Goal: Task Accomplishment & Management: Complete application form

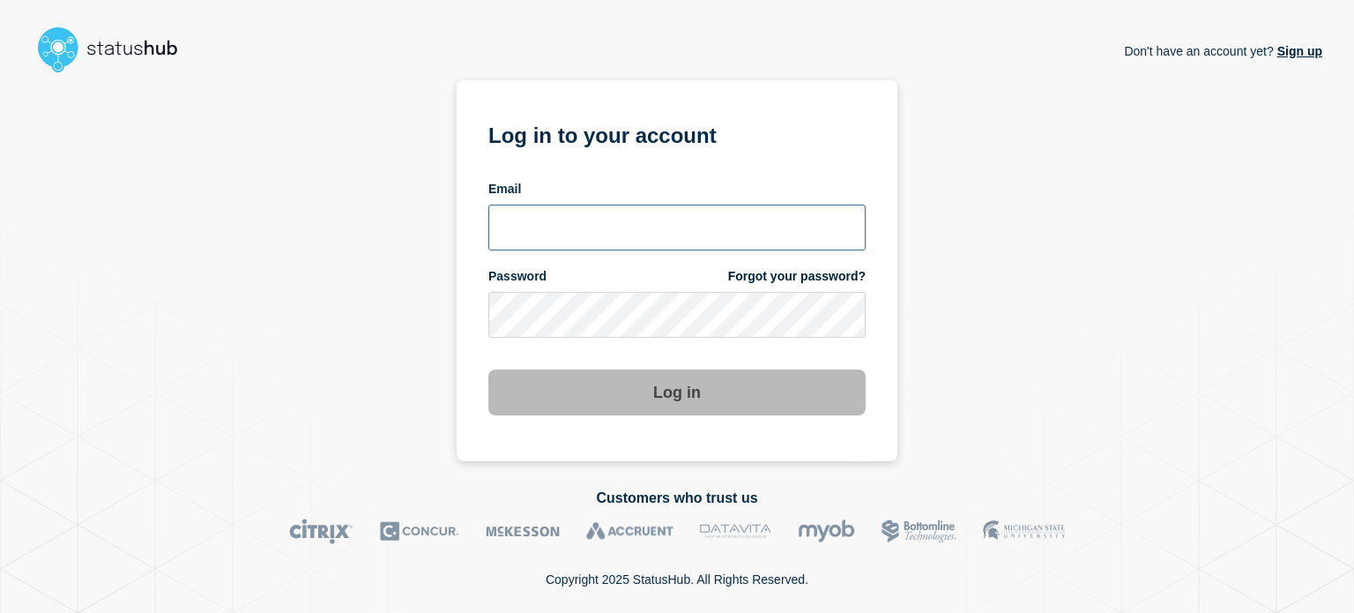
type input "[EMAIL_ADDRESS][PERSON_NAME][DOMAIN_NAME]"
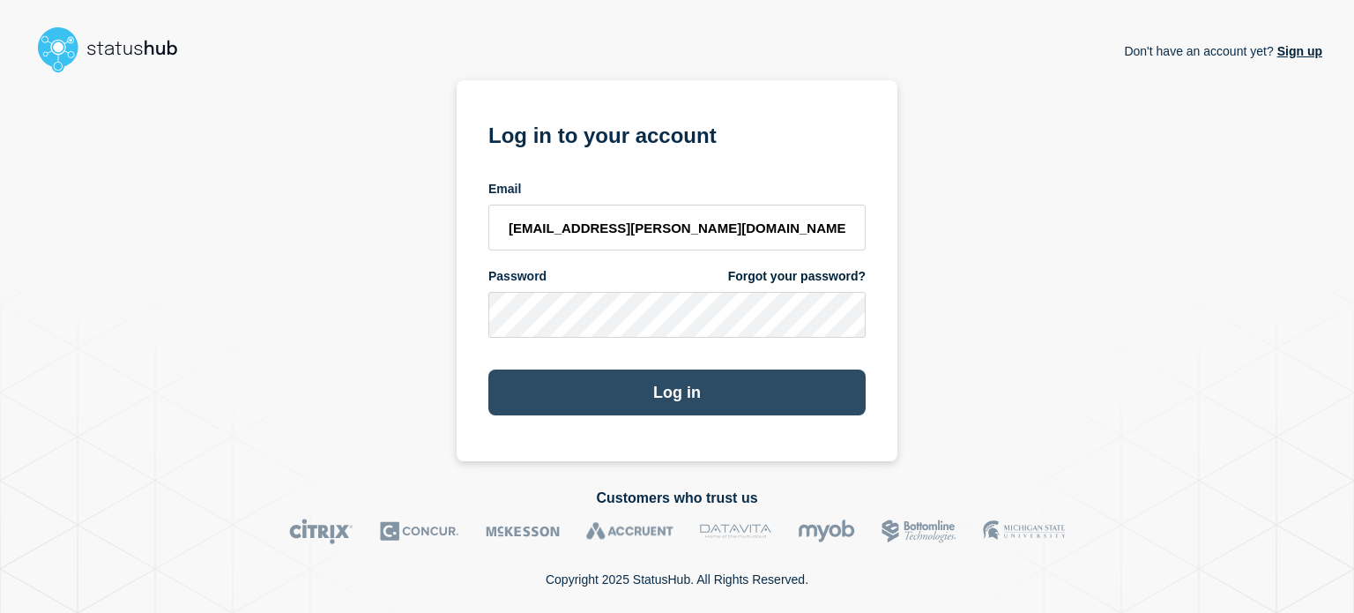
click at [809, 387] on button "Log in" at bounding box center [676, 392] width 377 height 46
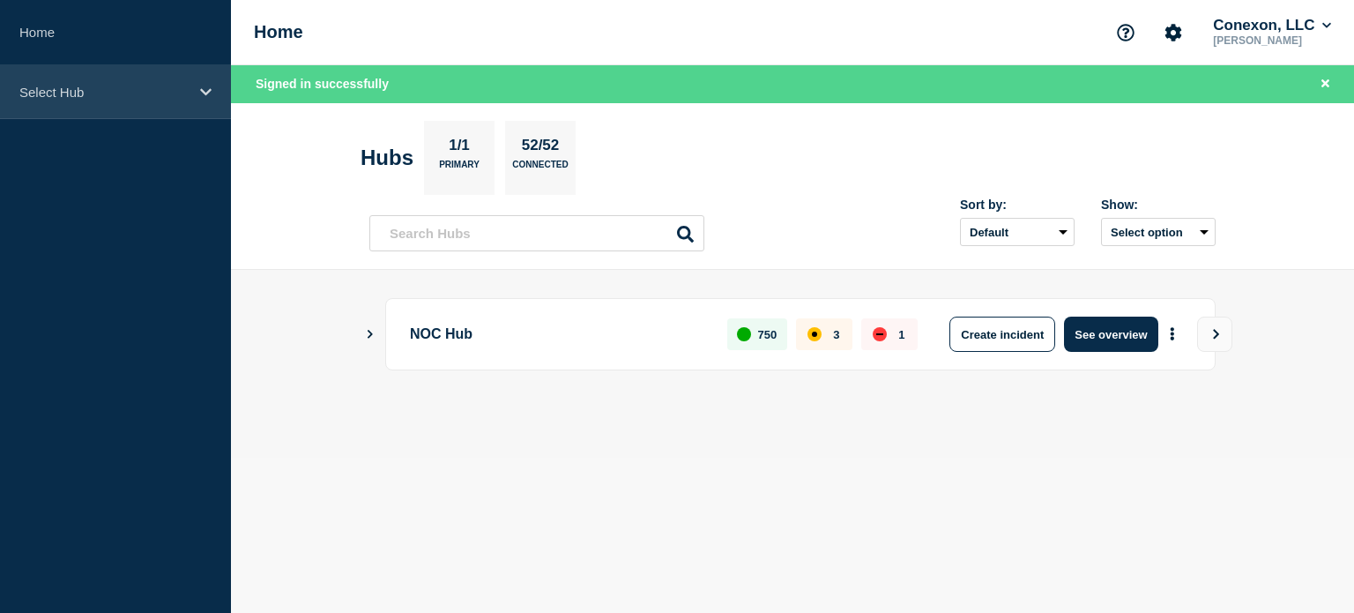
click at [164, 90] on p "Select Hub" at bounding box center [103, 92] width 169 height 15
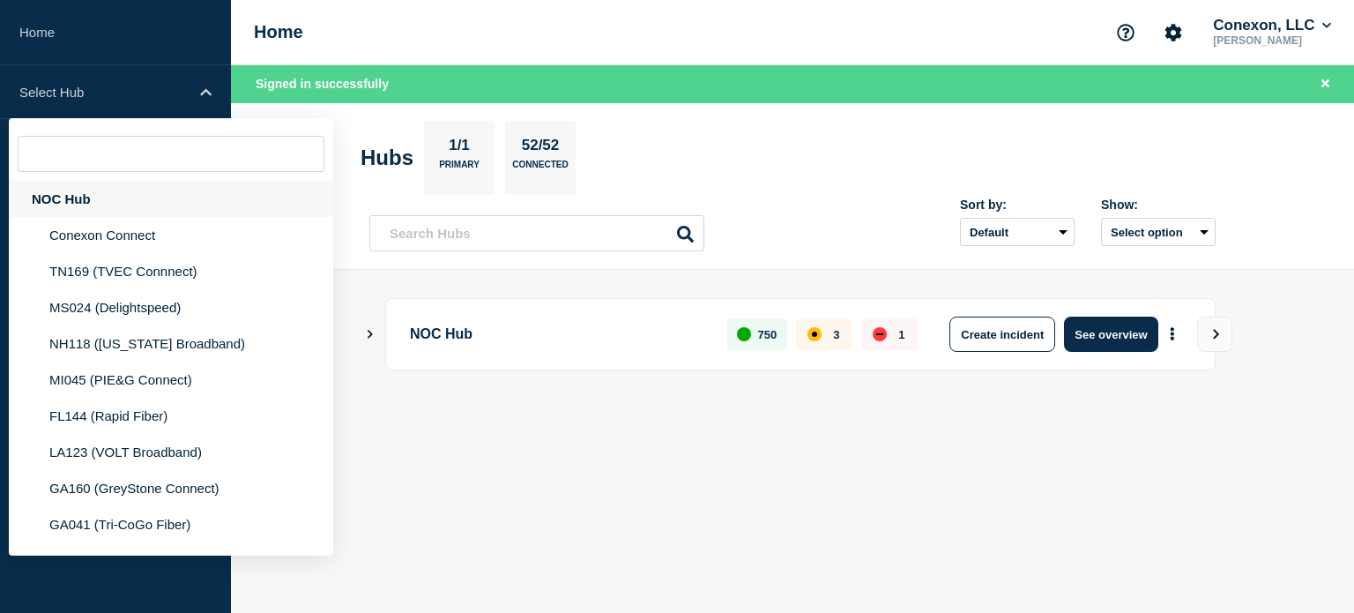
click at [140, 193] on div "NOC Hub" at bounding box center [171, 199] width 324 height 36
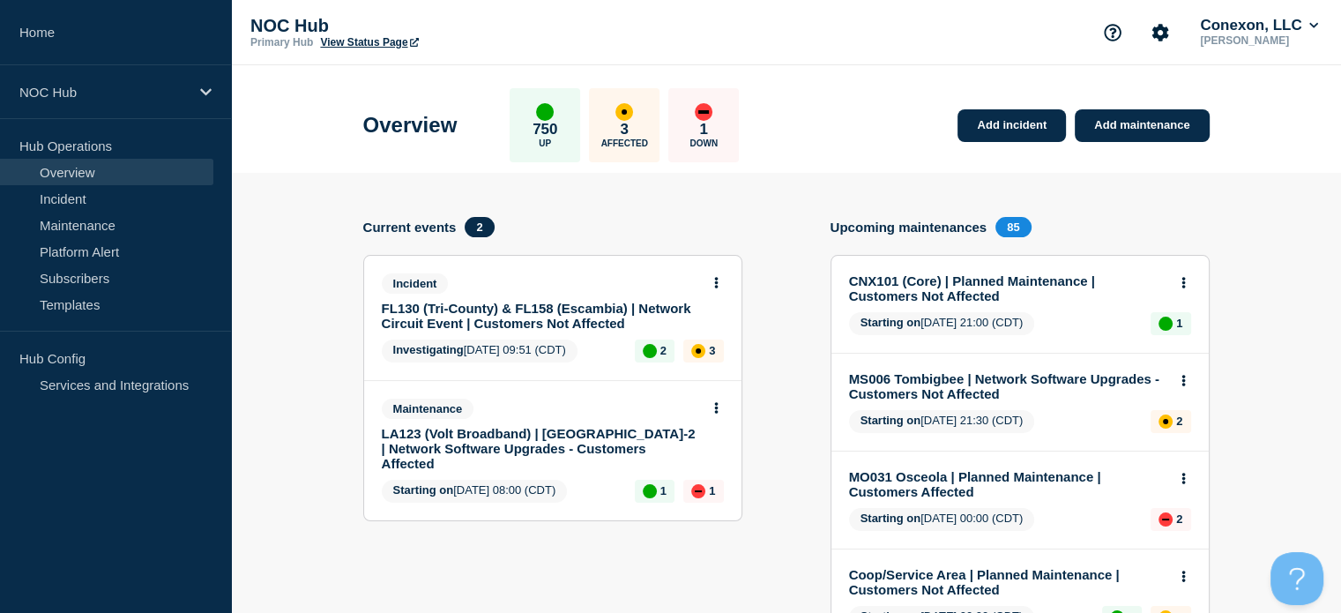
click at [987, 105] on div "Add incident Add maintenance" at bounding box center [1079, 115] width 260 height 54
click at [984, 130] on link "Add incident" at bounding box center [1012, 125] width 108 height 33
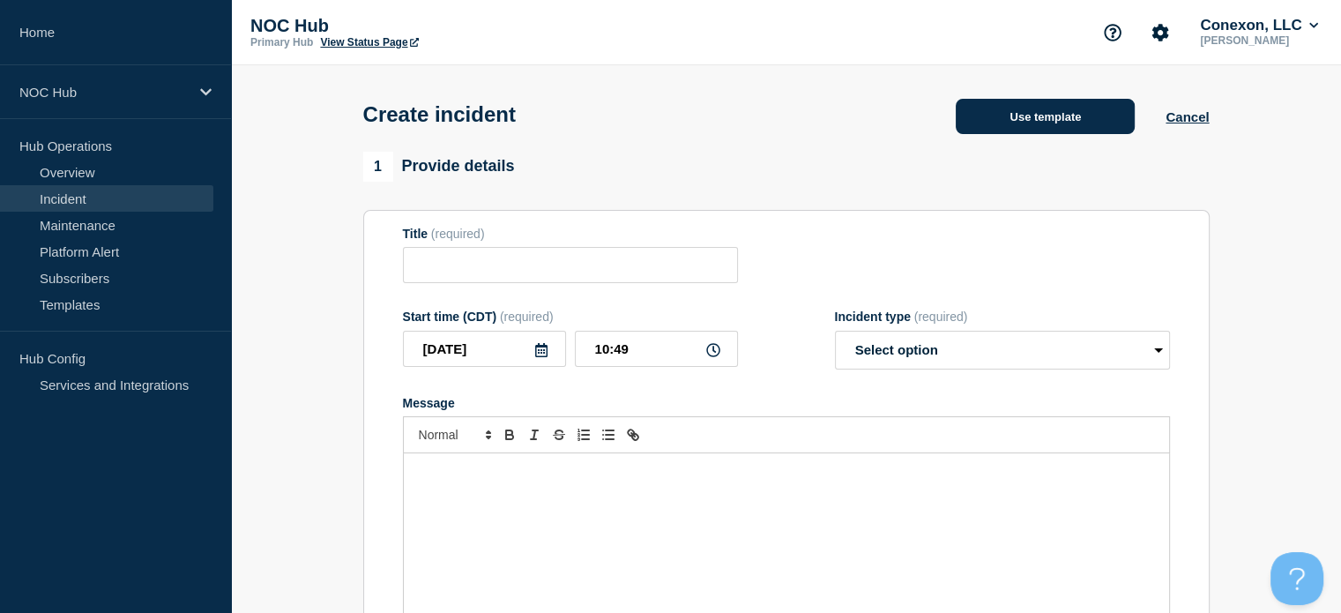
click at [1025, 131] on button "Use template" at bounding box center [1045, 116] width 179 height 35
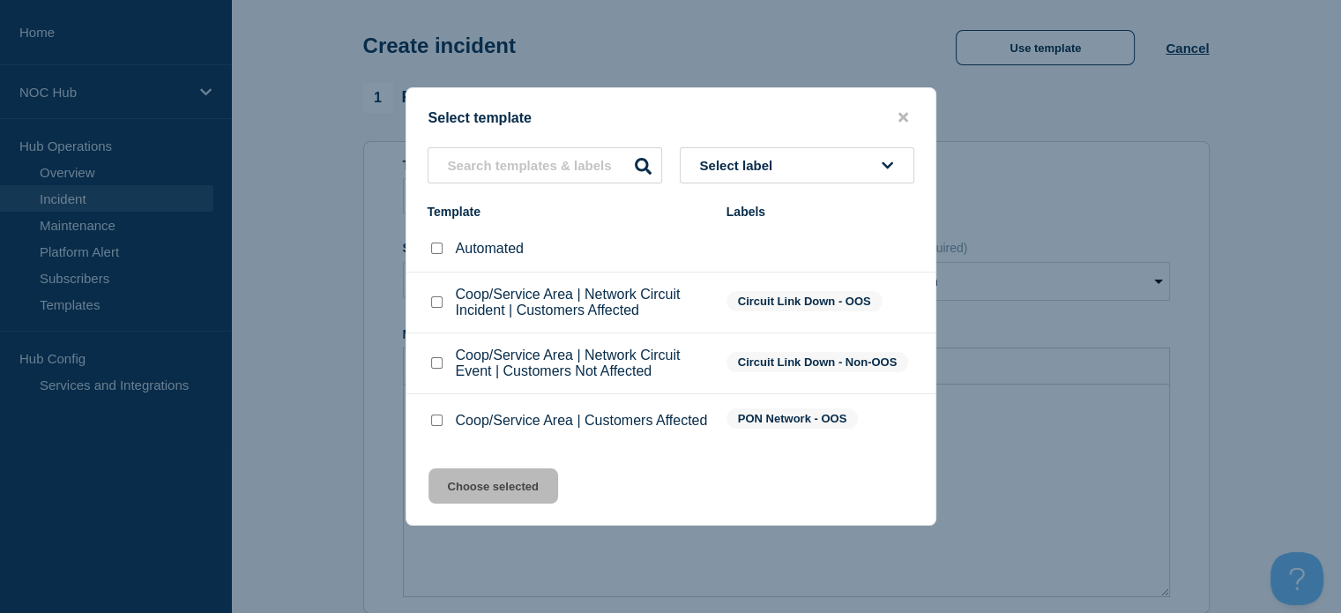
scroll to position [84, 0]
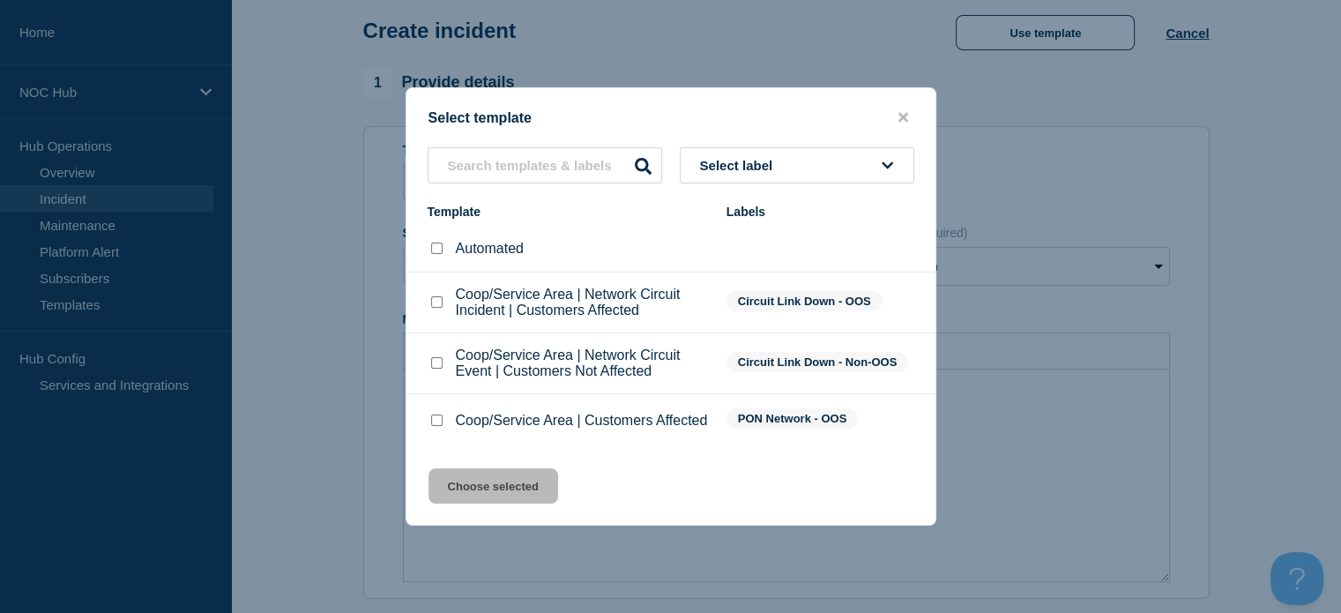
click at [436, 363] on input "Coop/Service Area | Network Circuit Event | Customers Not Affected checkbox" at bounding box center [436, 362] width 11 height 11
checkbox input "true"
click at [453, 496] on button "Choose selected" at bounding box center [494, 485] width 130 height 35
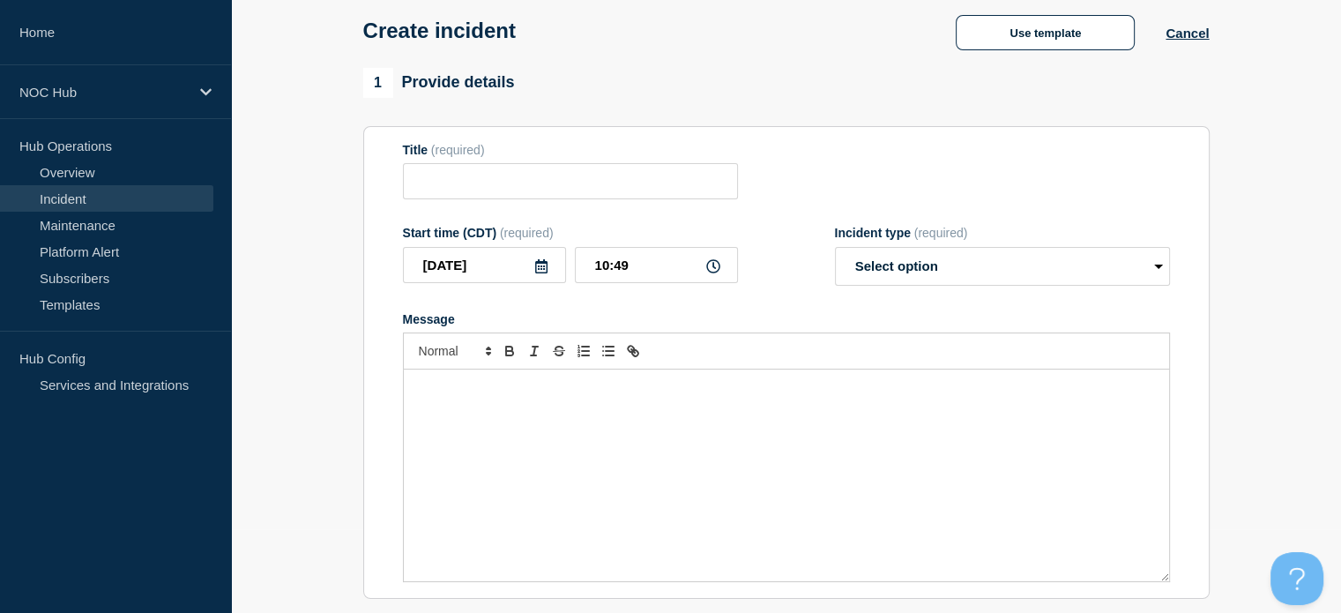
type input "Coop/Service Area | Network Circuit Event | Customers Not Affected"
select select "investigating"
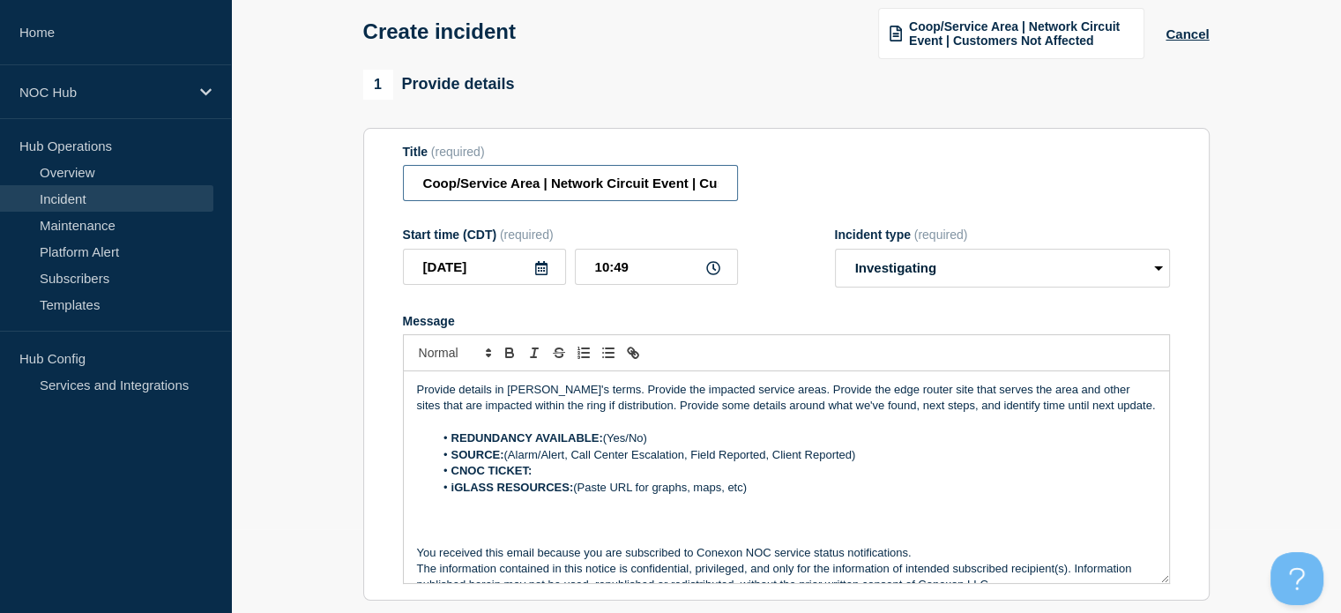
drag, startPoint x: 538, startPoint y: 186, endPoint x: 361, endPoint y: 211, distance: 178.9
click at [361, 211] on div "1 Provide details Title (required) Coop/Service Area | Network Circuit Event | …" at bounding box center [786, 575] width 867 height 1010
type input "TN169 Tennessee Valley | Network Circuit Event | Customers Not Affected"
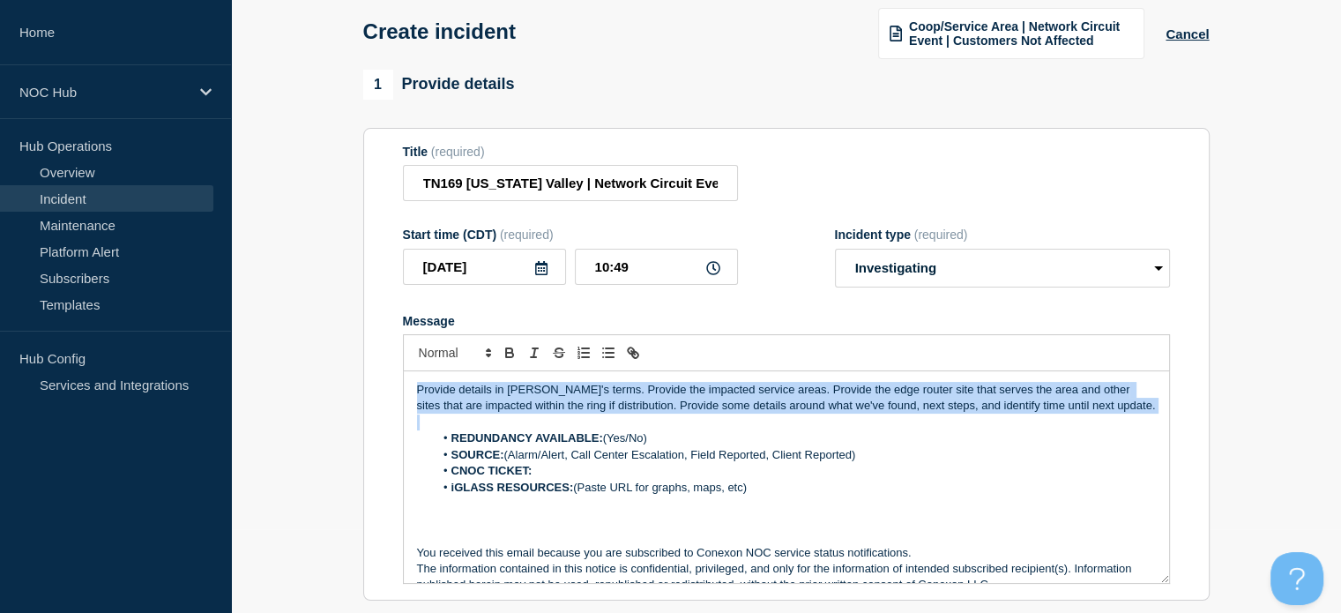
drag, startPoint x: 1112, startPoint y: 421, endPoint x: 406, endPoint y: 377, distance: 707.6
click at [406, 377] on div "Provide details in laymen's terms. Provide the impacted service areas. Provide …" at bounding box center [786, 477] width 765 height 212
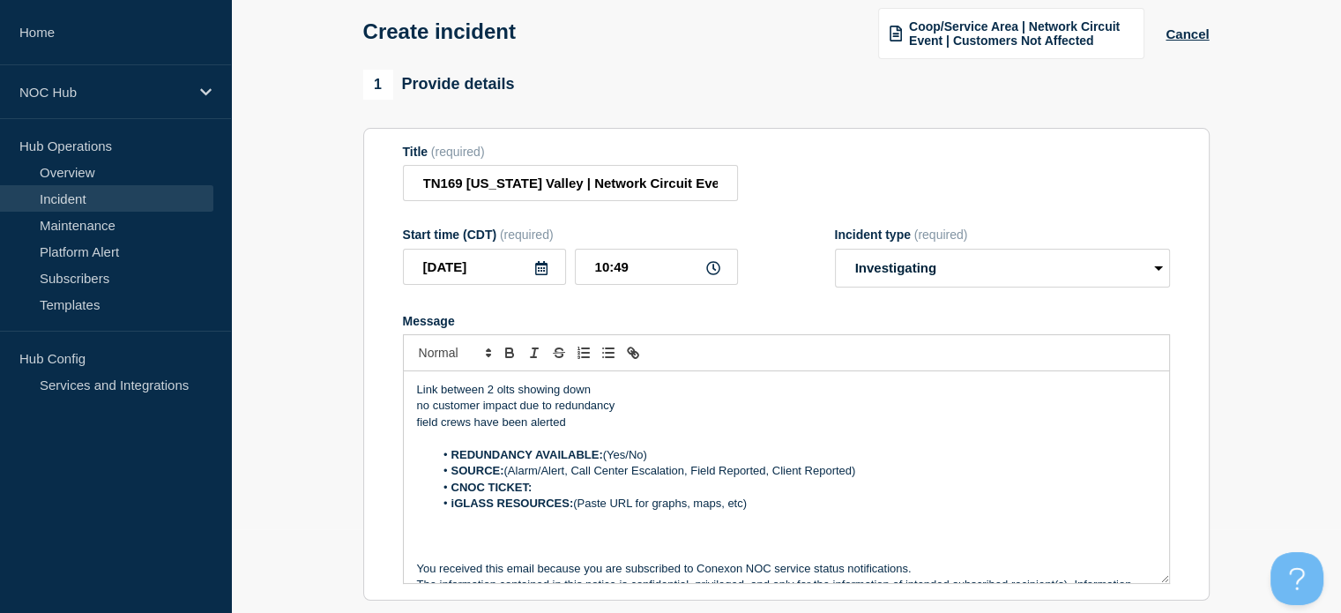
drag, startPoint x: 671, startPoint y: 451, endPoint x: 651, endPoint y: 458, distance: 21.5
click at [651, 458] on li "REDUNDANCY AVAILABLE: (Yes/No)" at bounding box center [795, 455] width 722 height 16
drag, startPoint x: 651, startPoint y: 458, endPoint x: 607, endPoint y: 454, distance: 44.2
click at [607, 454] on li "REDUNDANCY AVAILABLE: (Yes/No)" at bounding box center [795, 455] width 722 height 16
drag, startPoint x: 869, startPoint y: 477, endPoint x: 509, endPoint y: 475, distance: 360.6
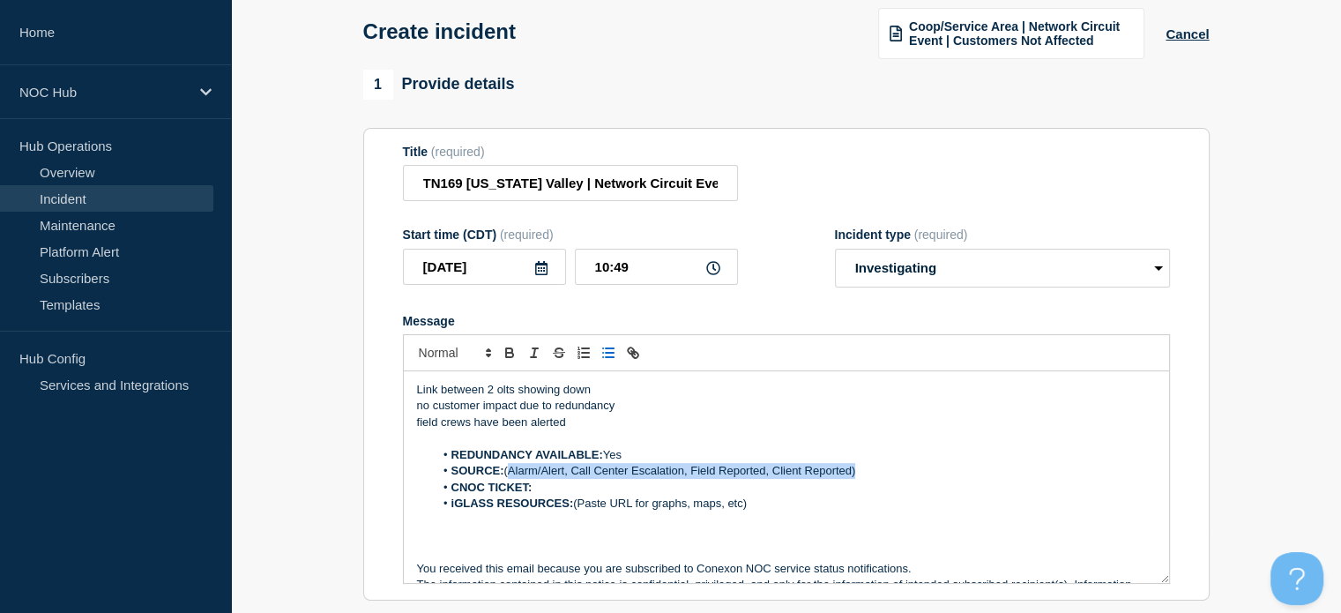
click at [509, 475] on li "SOURCE: (Alarm/Alert, Call Center Escalation, Field Reported, Client Reported)" at bounding box center [795, 471] width 722 height 16
click at [550, 490] on li "CNOC TICKET:" at bounding box center [795, 488] width 722 height 16
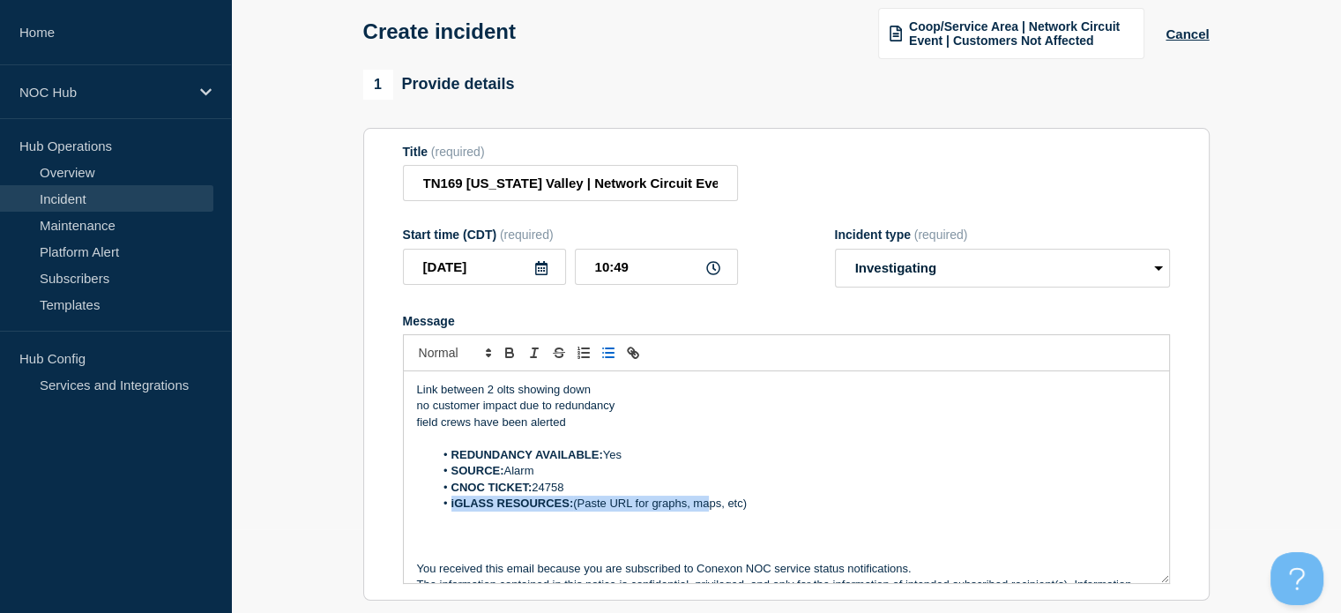
drag, startPoint x: 776, startPoint y: 496, endPoint x: 716, endPoint y: 507, distance: 60.9
click at [716, 507] on ol "REDUNDANCY AVAILABLE: Yes SOURCE: Alarm CNOC TICKET: 24758 iGLASS RESOURCES: (P…" at bounding box center [786, 479] width 739 height 65
click at [775, 503] on li "iGLASS RESOURCES: (Paste URL for graphs, maps, etc)" at bounding box center [795, 504] width 722 height 16
drag, startPoint x: 775, startPoint y: 503, endPoint x: 577, endPoint y: 509, distance: 198.5
click at [577, 509] on li "iGLASS RESOURCES: (Paste URL for graphs, maps, etc)" at bounding box center [795, 504] width 722 height 16
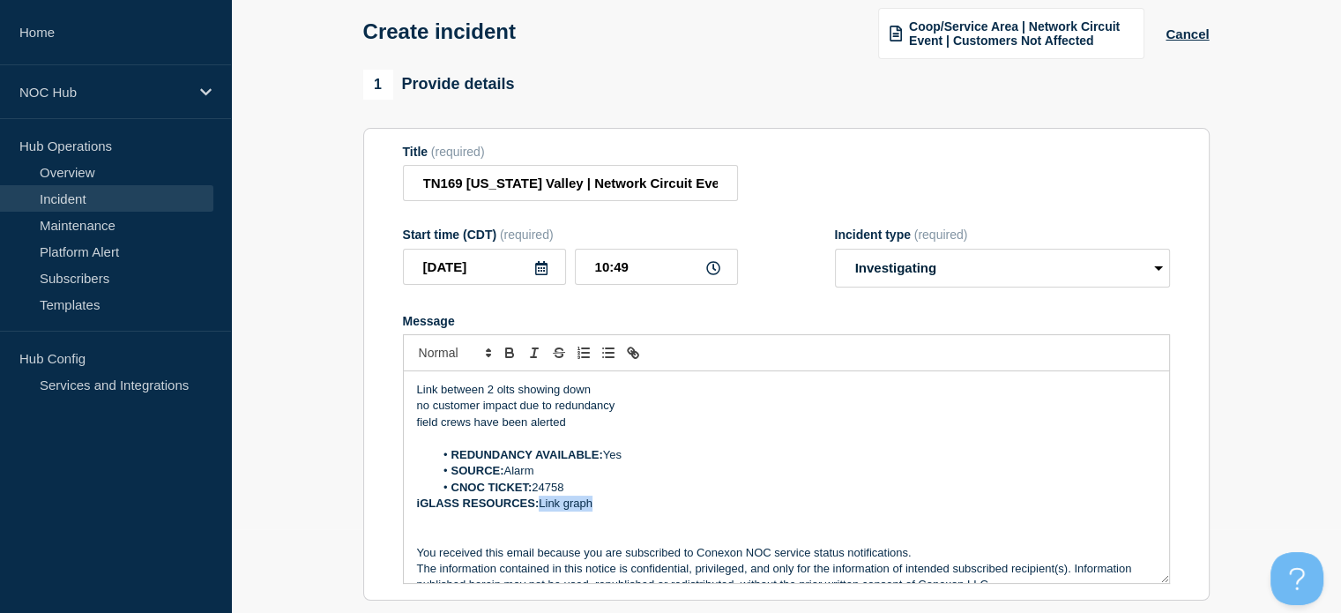
drag, startPoint x: 601, startPoint y: 510, endPoint x: 542, endPoint y: 508, distance: 59.1
click at [542, 508] on p "iGLASS RESOURCES: Link graph" at bounding box center [786, 504] width 739 height 16
paste input "https://noc.iglass.net/jglass/network/availSummary/poll/14755?cust=conexon-tn169"
type input "https://noc.iglass.net/jglass/network/availSummary/poll/14755?cust=conexon-tn169"
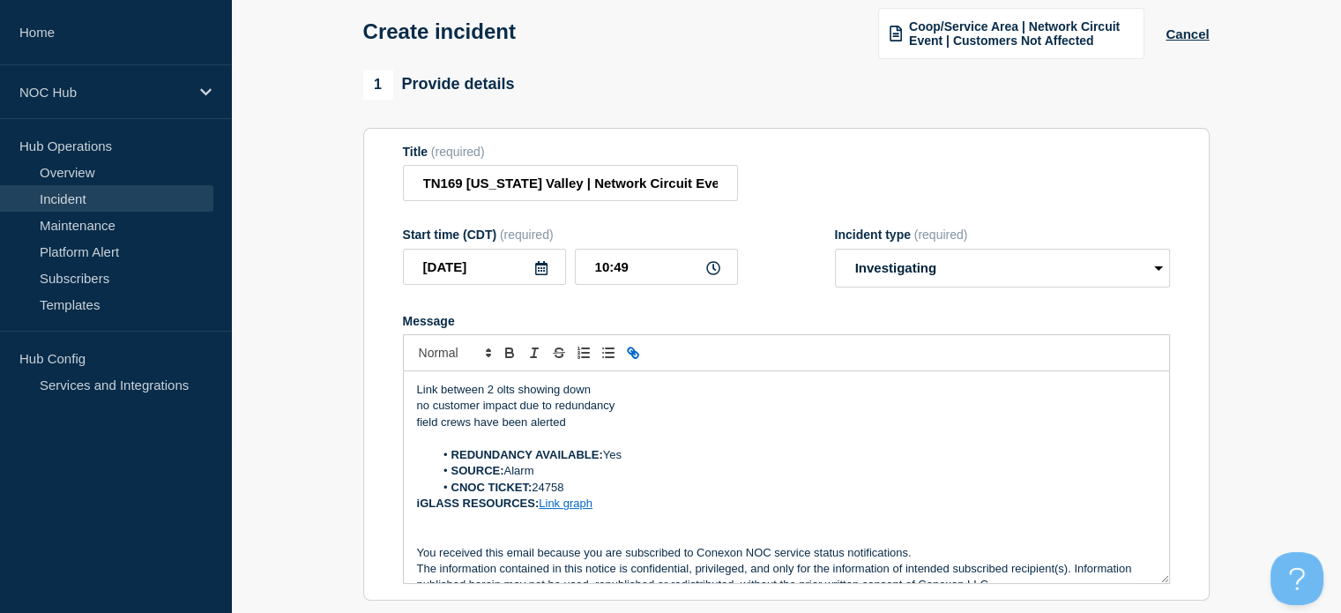
click at [592, 479] on li "SOURCE: Alarm" at bounding box center [795, 471] width 722 height 16
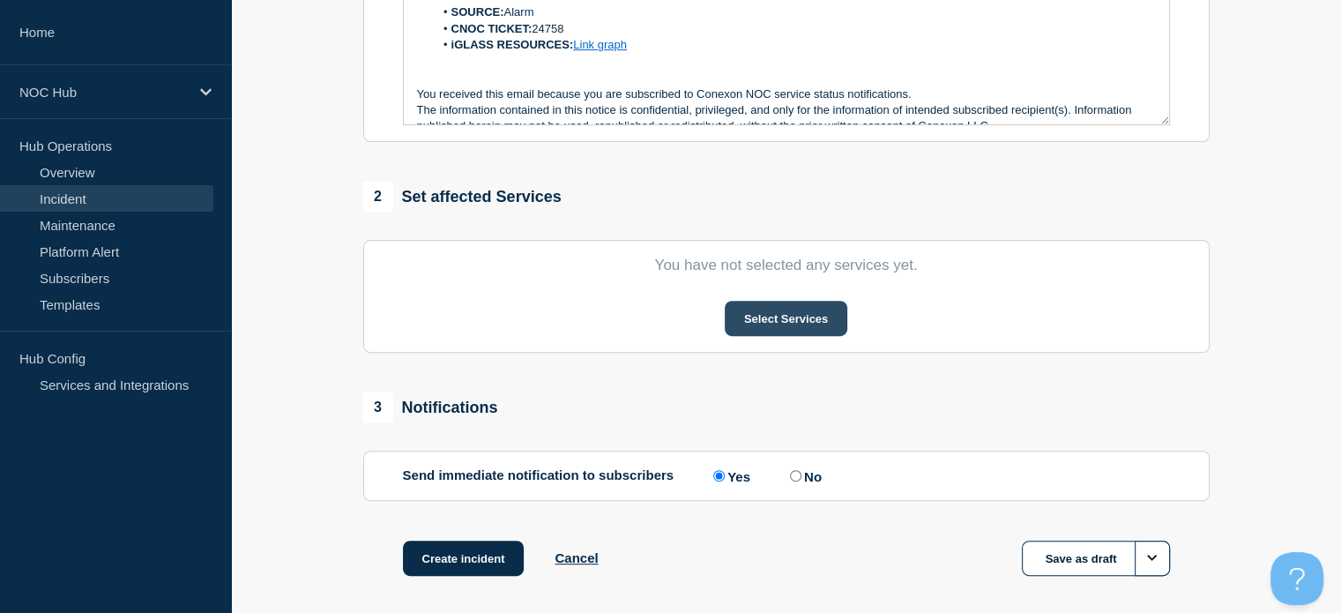
click at [779, 309] on button "Select Services" at bounding box center [786, 318] width 123 height 35
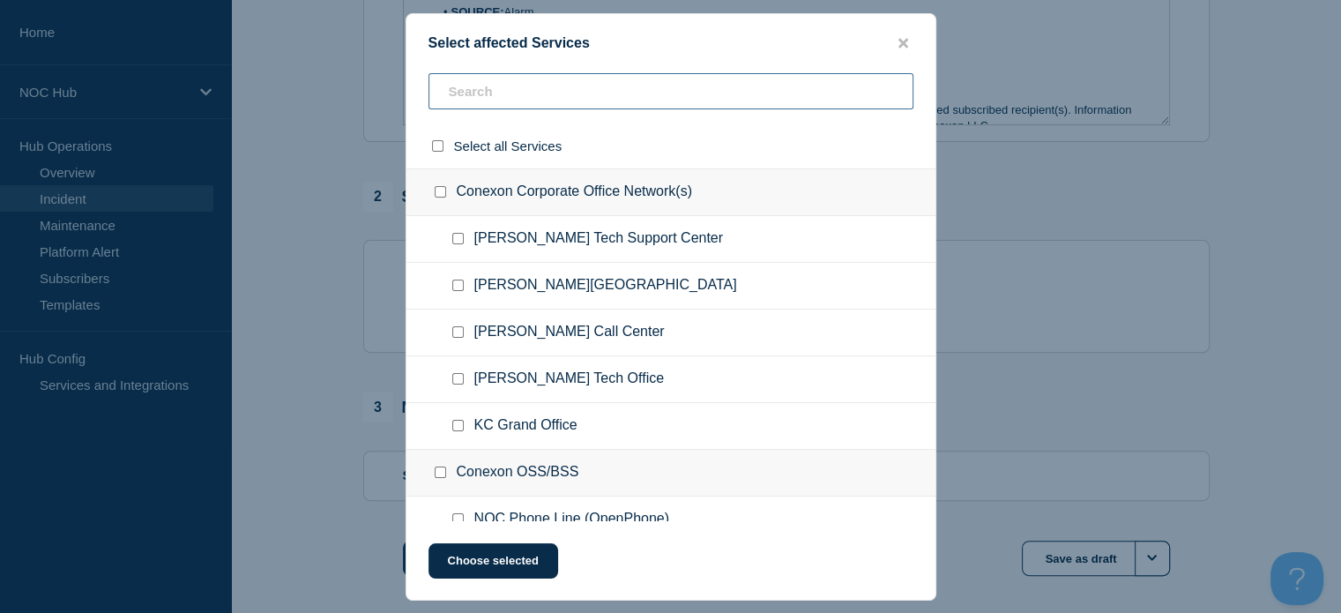
click at [711, 108] on input "text" at bounding box center [671, 91] width 485 height 36
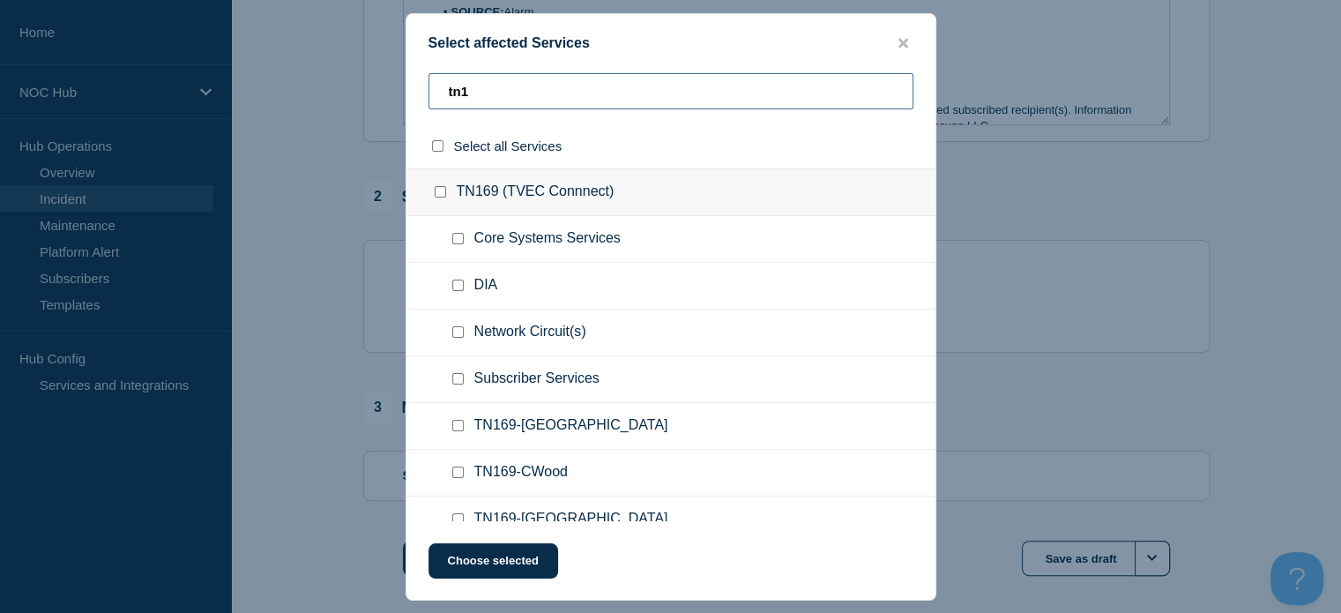
type input "tn1"
click at [455, 335] on input "Network Circuit(s) checkbox" at bounding box center [457, 331] width 11 height 11
checkbox input "true"
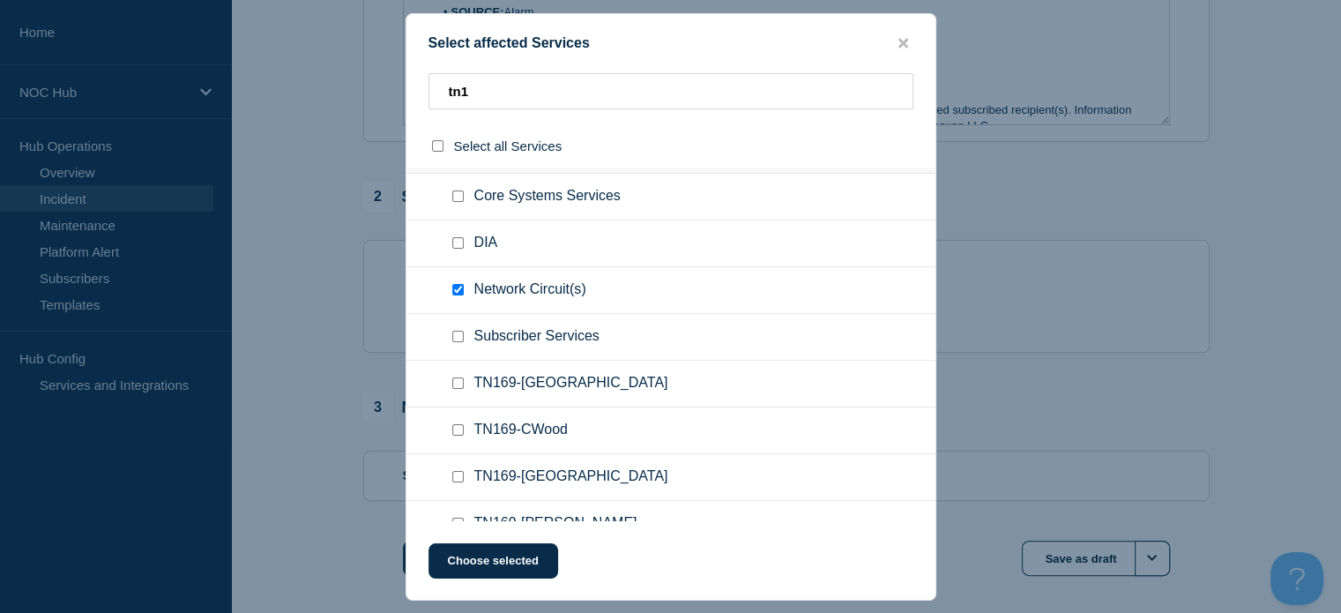
click at [458, 334] on input "Subscriber Services checkbox" at bounding box center [457, 336] width 11 height 11
checkbox input "true"
click at [458, 377] on input "TN169-Clifton checkbox" at bounding box center [457, 382] width 11 height 11
checkbox input "true"
click at [459, 475] on input "TN169-EastSavannah checkbox" at bounding box center [457, 476] width 11 height 11
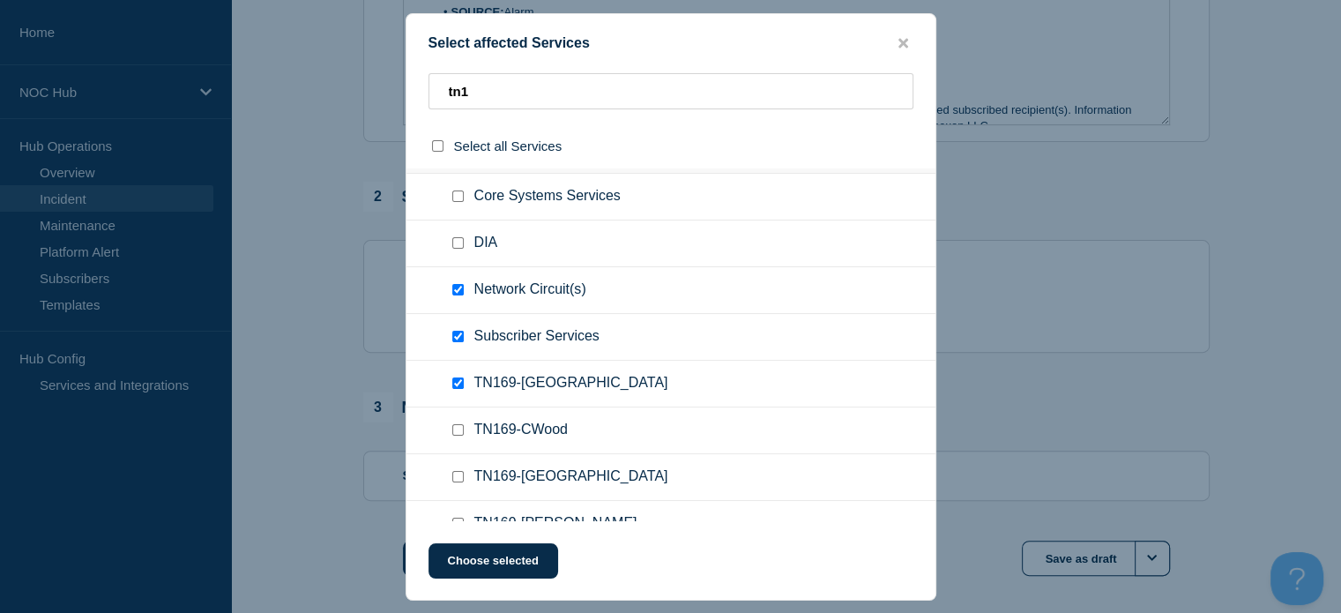
checkbox input "true"
click at [480, 552] on button "Choose selected" at bounding box center [494, 560] width 130 height 35
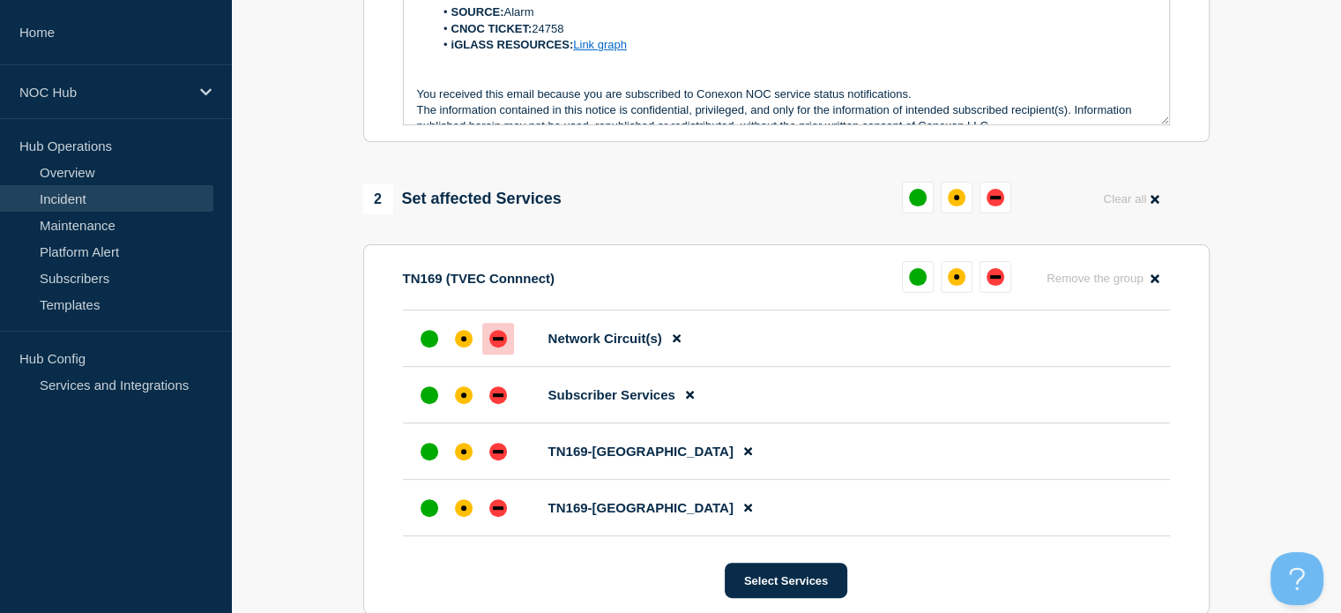
click at [486, 352] on div at bounding box center [498, 339] width 32 height 32
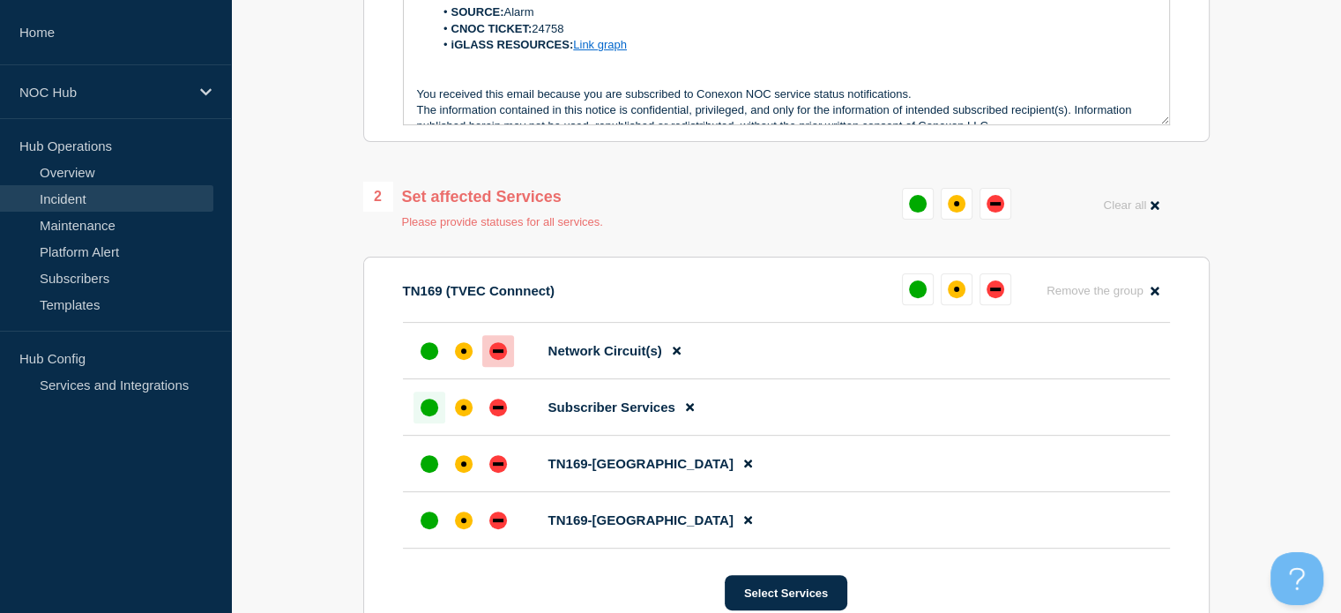
click at [429, 414] on div "up" at bounding box center [430, 408] width 18 height 18
click at [429, 473] on div "up" at bounding box center [430, 464] width 18 height 18
click at [426, 525] on div "up" at bounding box center [430, 520] width 18 height 18
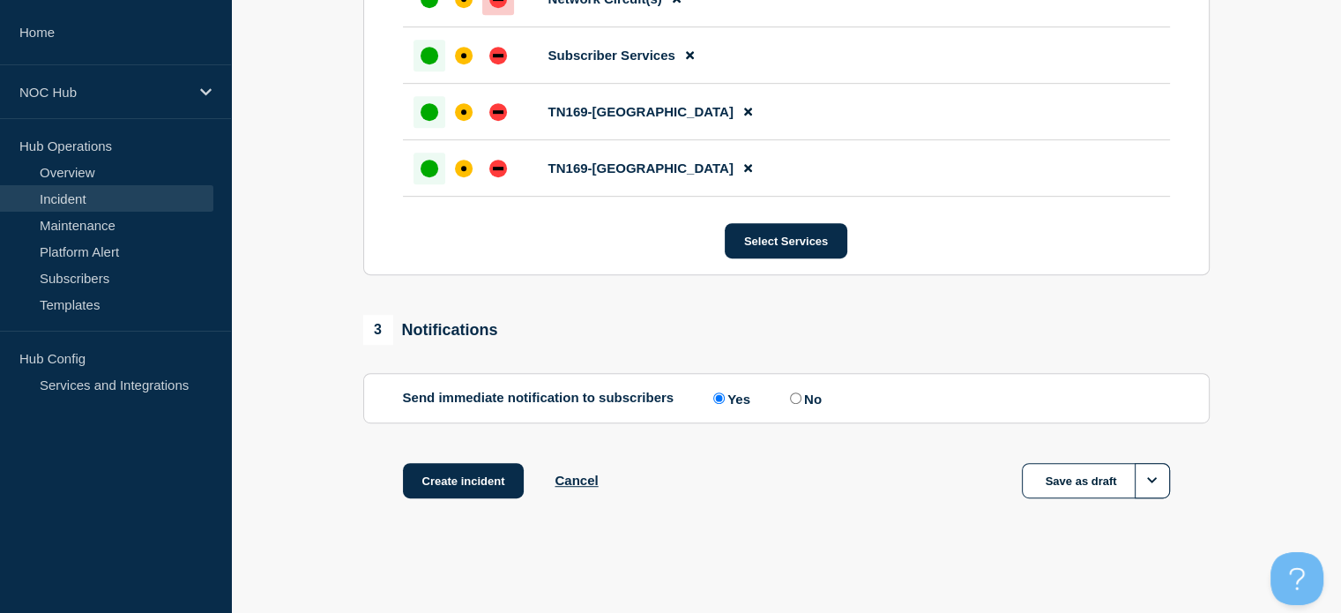
scroll to position [888, 0]
click at [481, 482] on button "Create incident" at bounding box center [464, 480] width 122 height 35
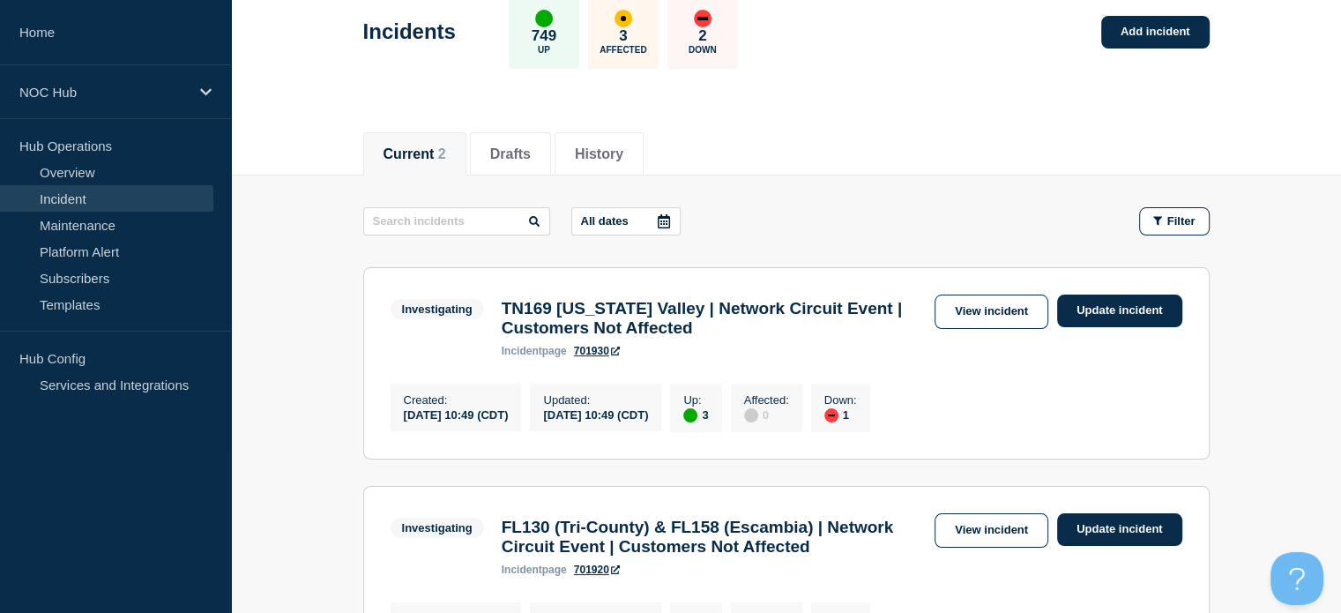
scroll to position [99, 0]
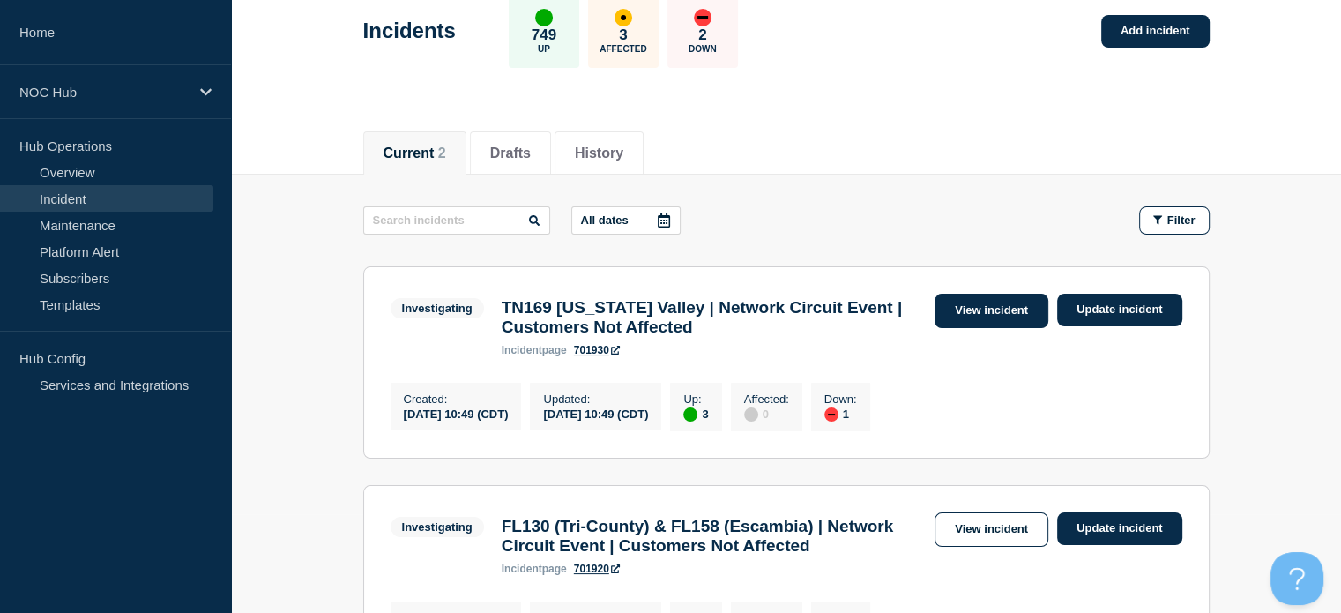
click at [952, 309] on link "View incident" at bounding box center [992, 311] width 114 height 34
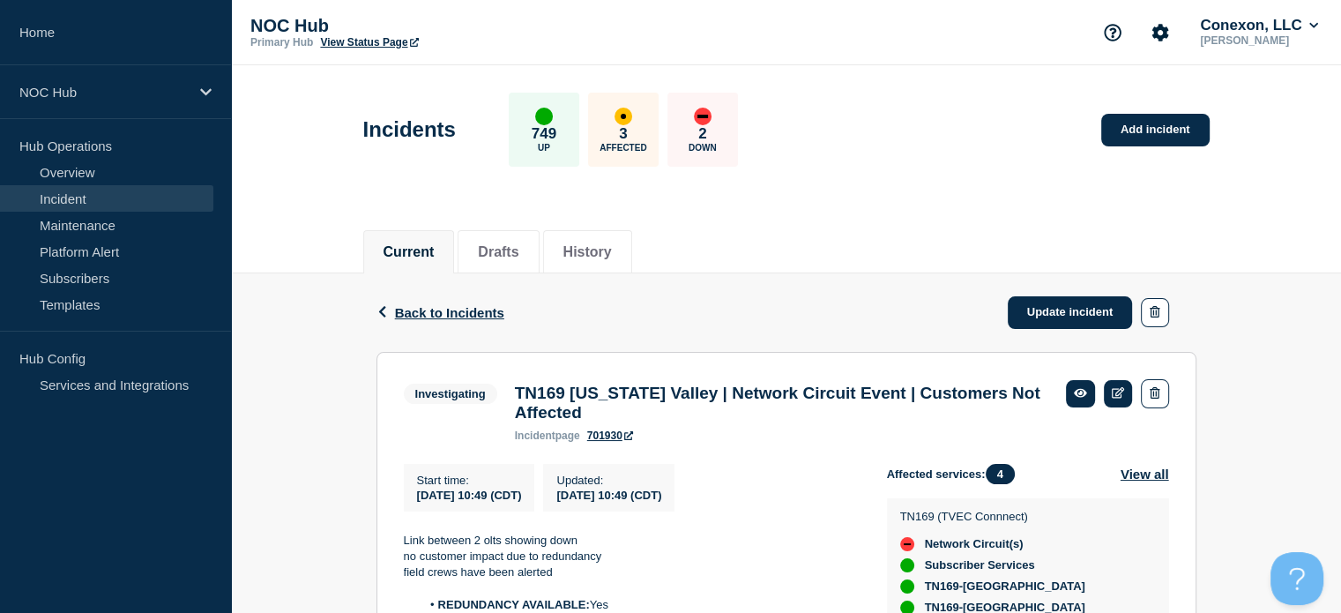
click at [243, 168] on header "Incidents 749 Up 3 Affected 2 Down Add incident" at bounding box center [786, 138] width 1110 height 147
